Goal: Task Accomplishment & Management: Manage account settings

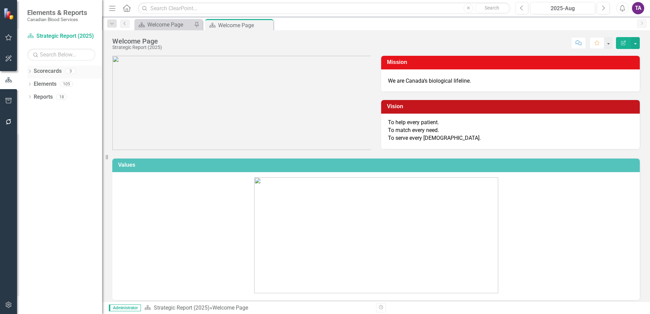
click at [32, 71] on div "Dropdown Scorecards 3" at bounding box center [64, 72] width 75 height 13
click at [30, 71] on icon at bounding box center [30, 71] width 2 height 3
click at [73, 99] on link "Operational Report" at bounding box center [69, 97] width 65 height 8
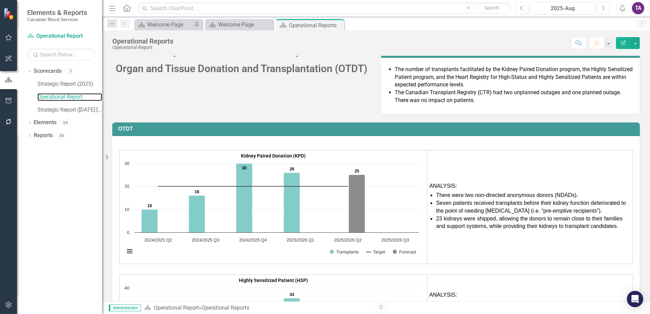
scroll to position [4928, 0]
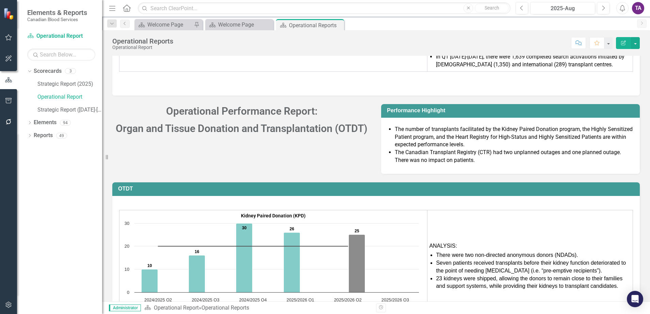
click at [177, 123] on span "Organ and Tissue Donation and Transplantation (OTDT)" at bounding box center [242, 129] width 252 height 12
click at [32, 123] on icon "Dropdown" at bounding box center [29, 124] width 5 height 4
click at [58, 146] on link "Measure Measures" at bounding box center [54, 149] width 34 height 8
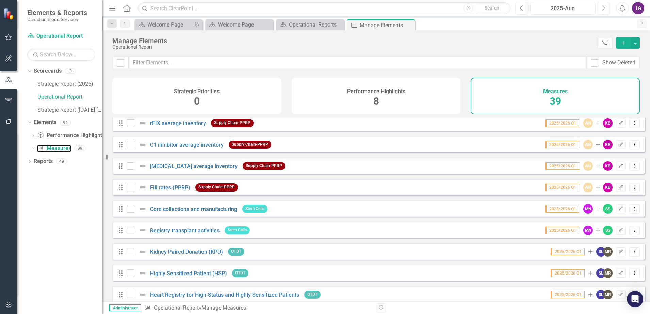
scroll to position [468, 0]
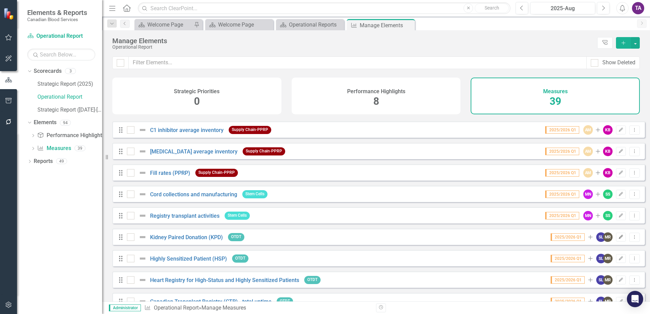
click at [619, 239] on icon "button" at bounding box center [621, 237] width 4 height 4
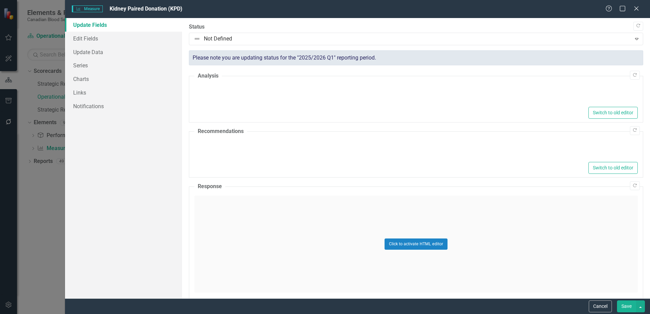
type textarea "<ul> <li>There were two non-directed anonymous donors (NDADs).</li> <li>Seven p…"
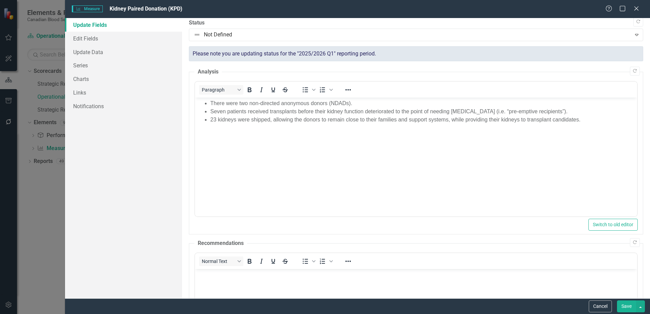
scroll to position [0, 0]
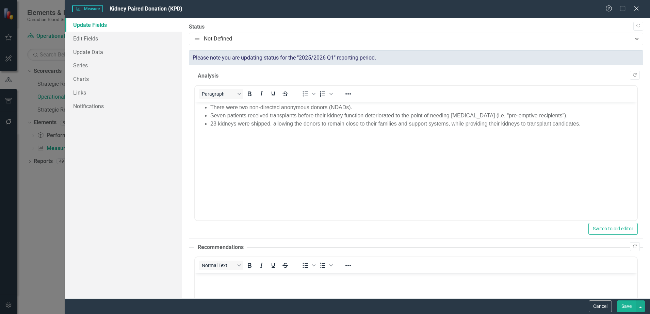
click at [58, 50] on div "Measure Measure Kidney Paired Donation (KPD) Help Maximize Close Update Fields …" at bounding box center [325, 157] width 650 height 314
click at [637, 10] on icon "Close" at bounding box center [636, 8] width 9 height 6
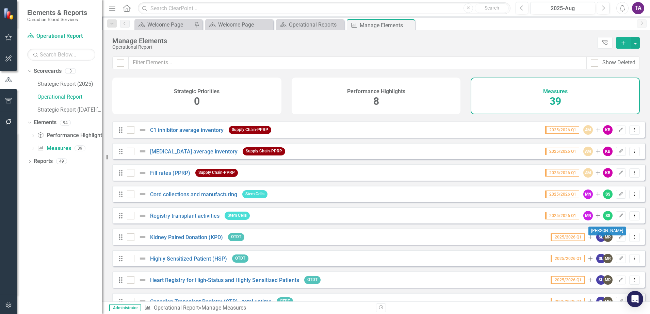
click at [598, 242] on div "SL" at bounding box center [602, 238] width 10 height 10
click at [603, 242] on div "MR" at bounding box center [608, 238] width 10 height 10
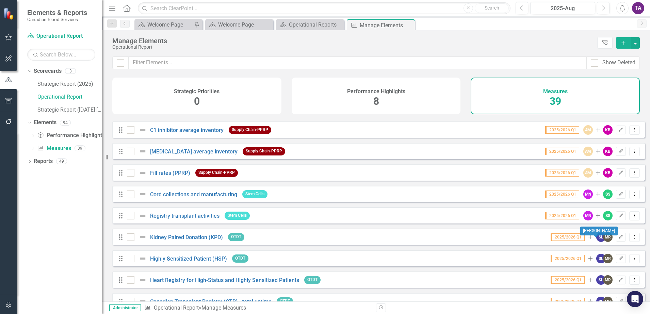
click at [597, 242] on div "SL" at bounding box center [602, 238] width 10 height 10
click at [188, 262] on link "Highly Sensitized Patient (HSP)" at bounding box center [188, 259] width 77 height 6
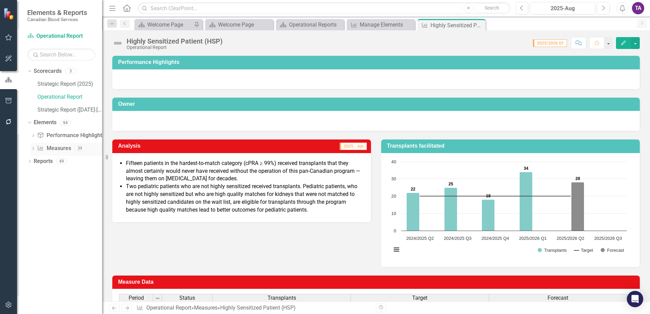
click at [68, 145] on link "Measure Measures" at bounding box center [54, 149] width 34 height 8
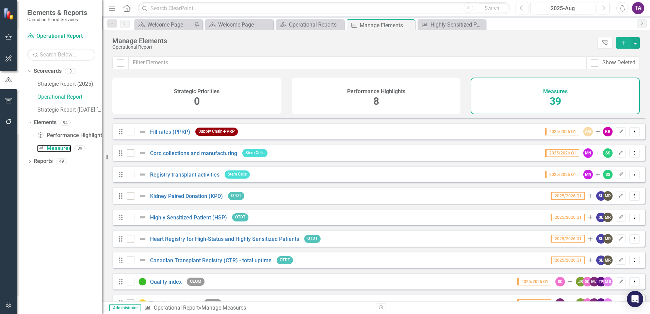
scroll to position [511, 0]
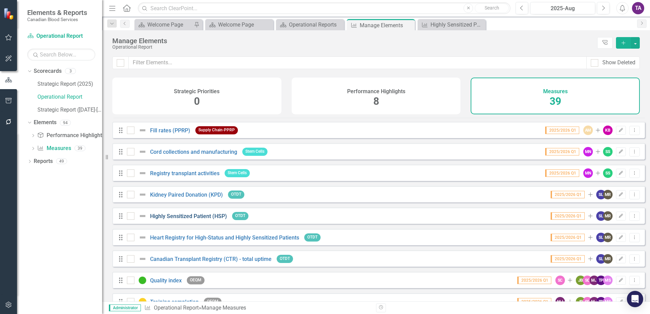
click at [197, 220] on link "Highly Sensitized Patient (HSP)" at bounding box center [188, 216] width 77 height 6
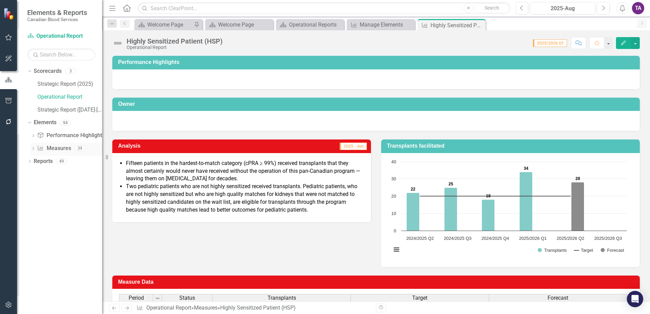
click at [60, 147] on link "Measure Measures" at bounding box center [54, 149] width 34 height 8
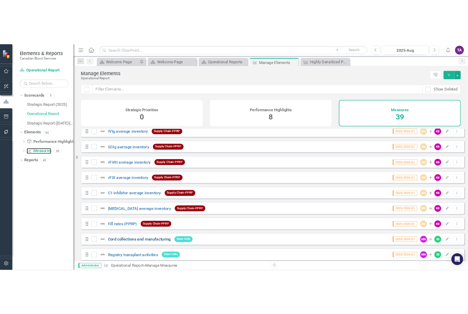
scroll to position [426, 0]
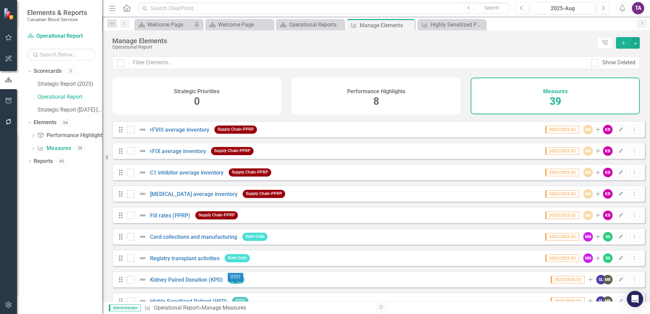
click at [233, 284] on span "OTDT" at bounding box center [236, 280] width 16 height 8
drag, startPoint x: 233, startPoint y: 285, endPoint x: 202, endPoint y: 287, distance: 30.7
click at [202, 283] on link "Kidney Paired Donation (KPD)" at bounding box center [186, 280] width 73 height 6
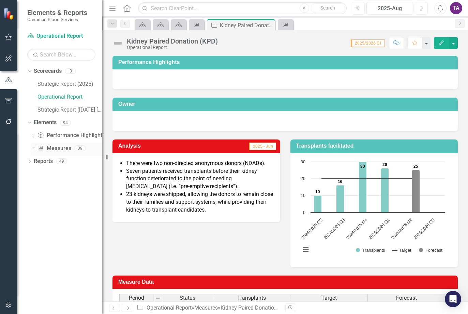
click at [59, 147] on link "Measure Measures" at bounding box center [54, 149] width 34 height 8
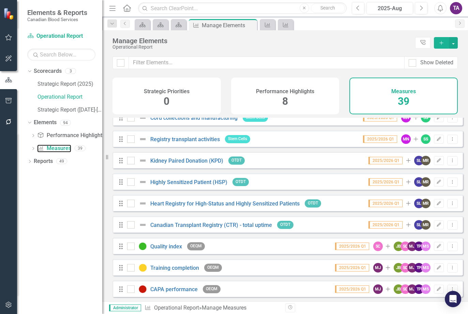
scroll to position [553, 0]
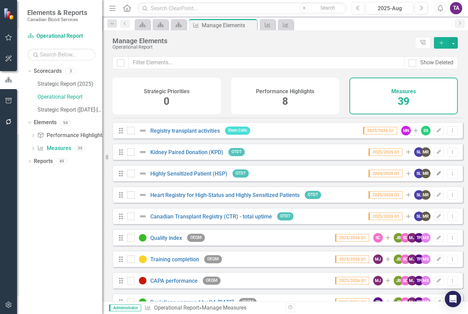
click at [436, 176] on icon "Edit" at bounding box center [438, 174] width 5 height 4
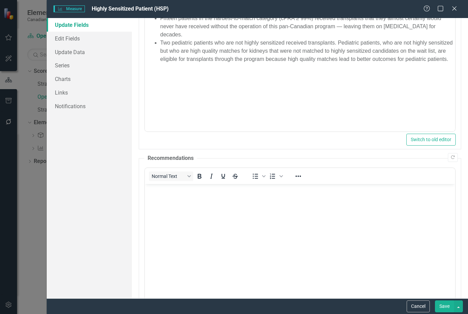
scroll to position [0, 0]
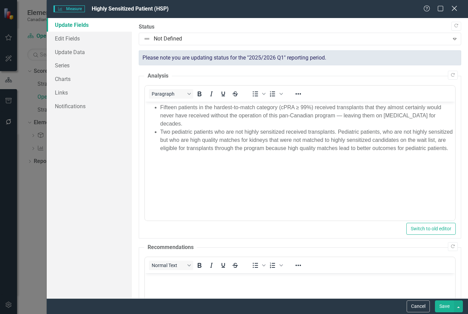
click at [454, 10] on icon "Close" at bounding box center [454, 8] width 9 height 6
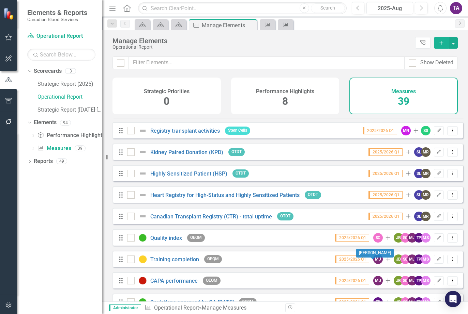
click at [373, 264] on div "MJ" at bounding box center [378, 260] width 10 height 10
drag, startPoint x: 372, startPoint y: 266, endPoint x: 342, endPoint y: 252, distance: 33.0
click at [334, 256] on div "Drag Training completion OEQM 2025/2026 Q1 MJ Add JB SC MJ TP MS Edit Dropdown …" at bounding box center [287, 259] width 350 height 16
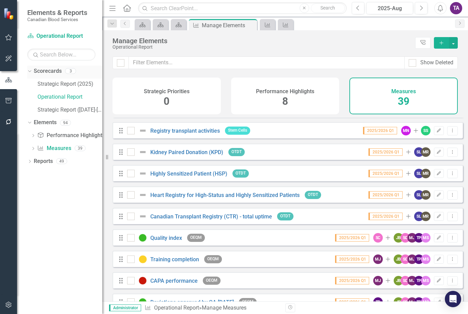
click at [31, 72] on div "Dropdown" at bounding box center [29, 70] width 6 height 5
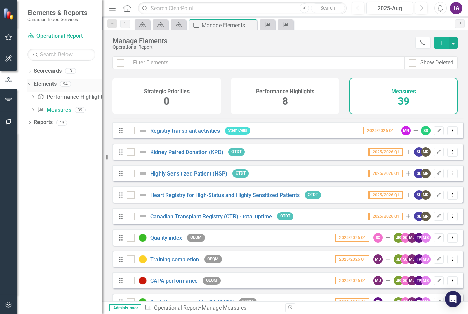
click at [32, 80] on div "Dropdown Elements 94" at bounding box center [64, 85] width 75 height 13
click at [31, 82] on div "Dropdown" at bounding box center [29, 83] width 6 height 5
click at [6, 37] on icon "button" at bounding box center [8, 37] width 7 height 5
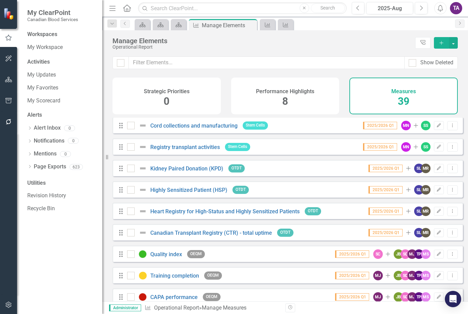
scroll to position [530, 0]
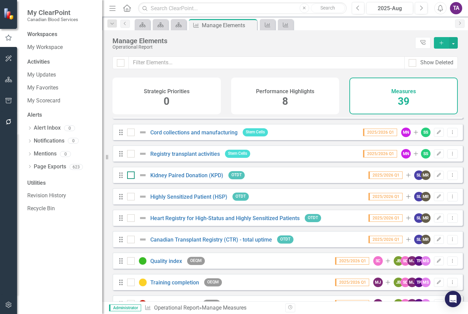
click at [132, 179] on div at bounding box center [130, 175] width 7 height 7
click at [131, 176] on input "checkbox" at bounding box center [129, 174] width 4 height 4
checkbox input "true"
click at [449, 199] on icon "Dropdown Menu" at bounding box center [452, 196] width 6 height 4
click at [449, 177] on icon "Dropdown Menu" at bounding box center [452, 175] width 6 height 4
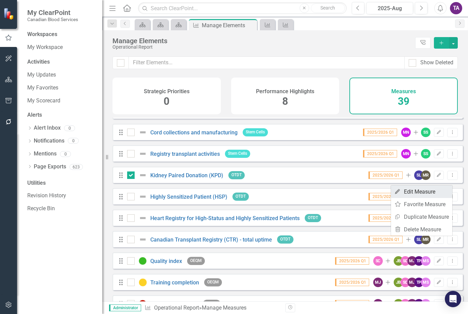
click at [434, 189] on link "Edit Edit Measure" at bounding box center [421, 192] width 61 height 13
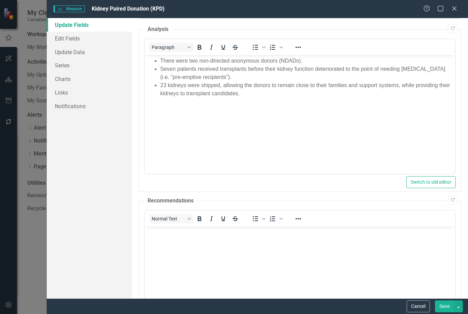
scroll to position [0, 0]
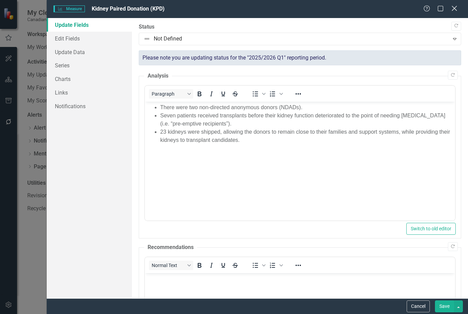
click at [452, 7] on icon "Close" at bounding box center [454, 8] width 9 height 6
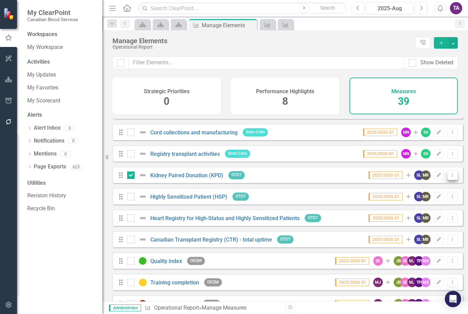
click at [449, 177] on icon "Dropdown Menu" at bounding box center [452, 175] width 6 height 4
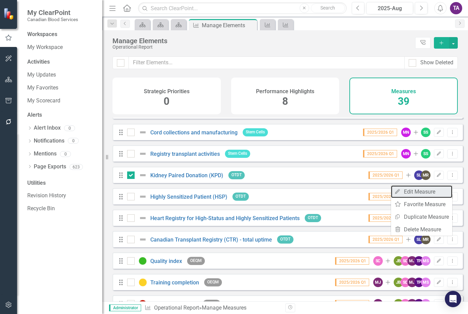
click at [422, 191] on link "Edit Edit Measure" at bounding box center [421, 192] width 61 height 13
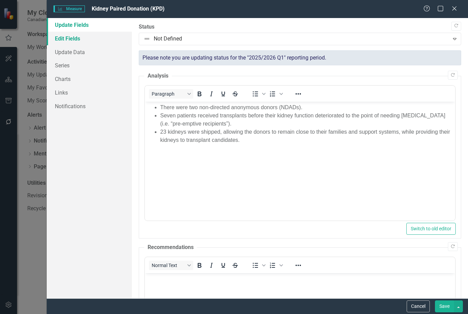
click at [72, 40] on link "Edit Fields" at bounding box center [89, 39] width 85 height 14
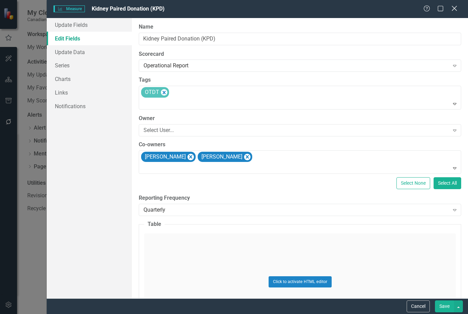
click at [452, 7] on icon at bounding box center [453, 8] width 5 height 5
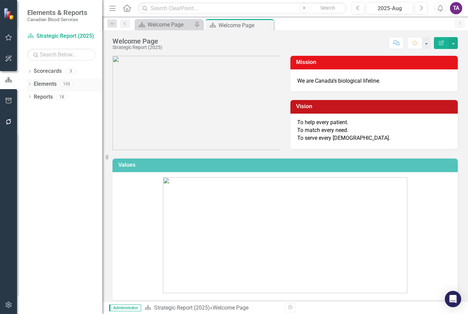
click at [46, 85] on link "Elements" at bounding box center [45, 84] width 23 height 8
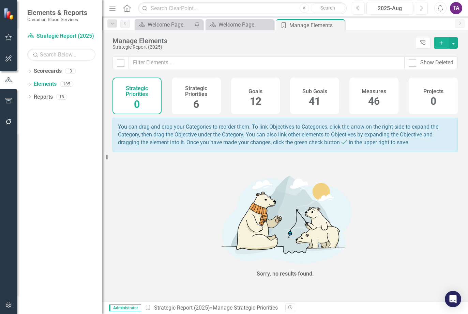
click at [377, 104] on span "46" at bounding box center [374, 101] width 12 height 12
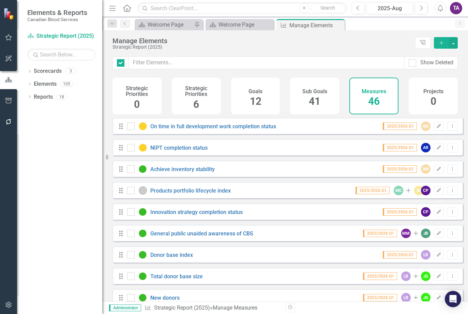
checkbox input "false"
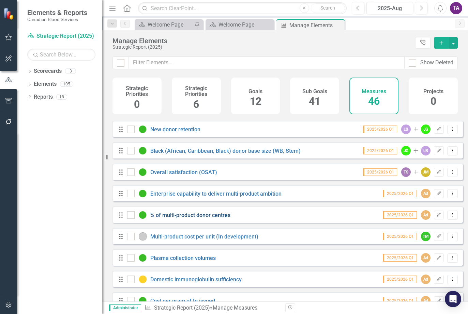
scroll to position [213, 0]
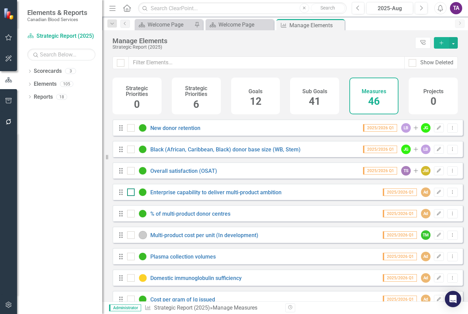
click at [131, 196] on div at bounding box center [130, 192] width 7 height 7
click at [131, 193] on input "checkbox" at bounding box center [129, 191] width 4 height 4
checkbox input "true"
click at [449, 194] on icon "Dropdown Menu" at bounding box center [452, 192] width 6 height 4
click at [435, 208] on link "Edit Edit Measure" at bounding box center [421, 209] width 61 height 13
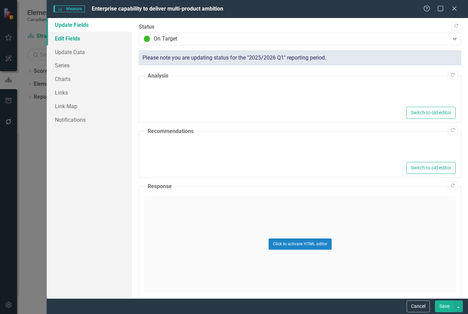
type textarea "<p>The collections network and transformation roadmap has been delivered for Q1…"
click at [73, 38] on link "Edit Fields" at bounding box center [89, 39] width 85 height 14
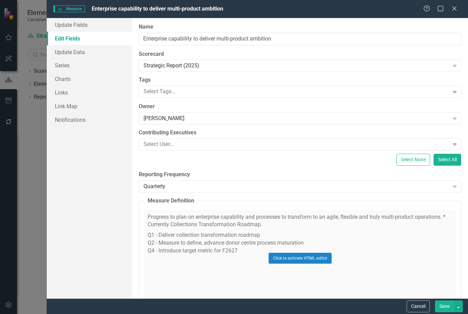
scroll to position [0, 0]
click at [454, 9] on icon "Close" at bounding box center [454, 8] width 9 height 6
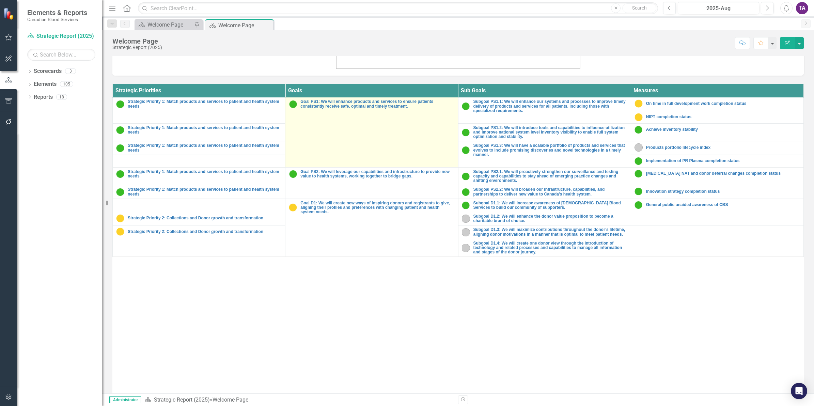
scroll to position [250, 0]
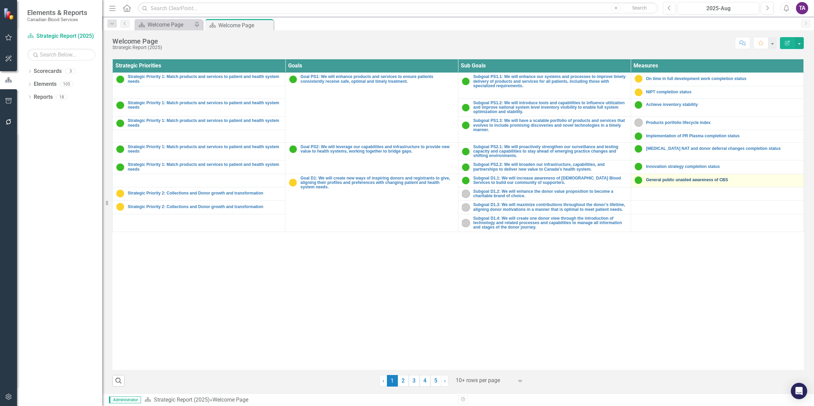
click at [656, 180] on link "General public unaided awareness of CBS" at bounding box center [723, 180] width 154 height 4
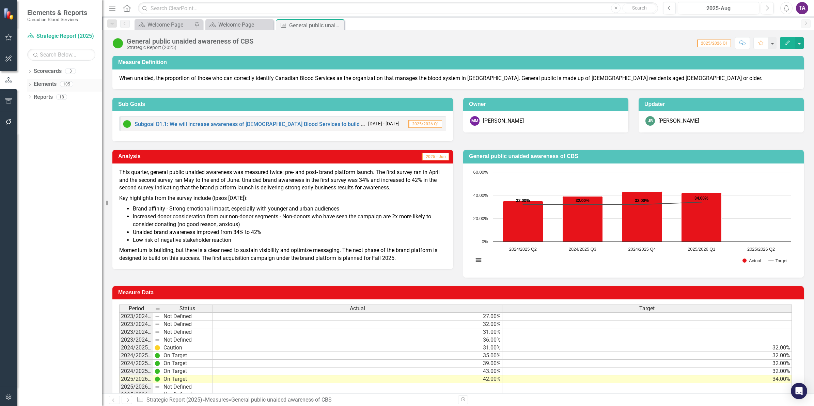
click at [31, 86] on icon "Dropdown" at bounding box center [29, 85] width 5 height 4
click at [63, 134] on link "Measure Measures" at bounding box center [54, 136] width 34 height 8
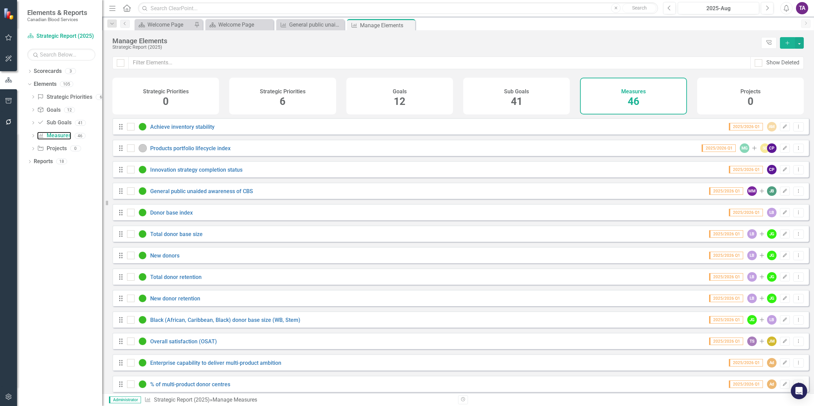
scroll to position [85, 0]
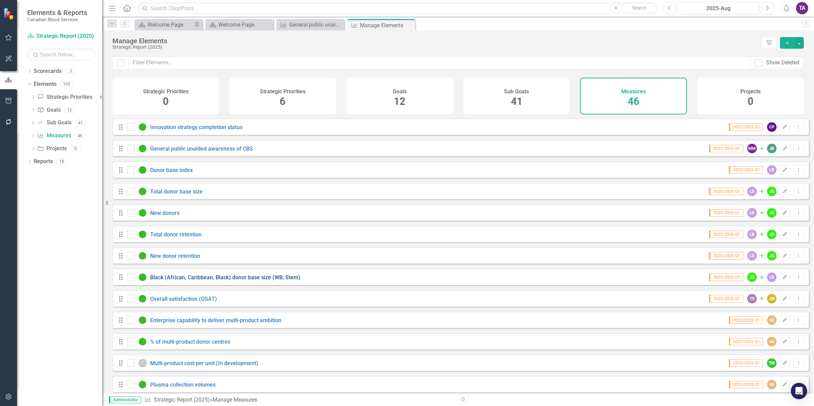
click at [222, 280] on link "Black (African, Caribbean, Black) donor base size (WB, Stem)" at bounding box center [225, 277] width 150 height 6
